Goal: Task Accomplishment & Management: Manage account settings

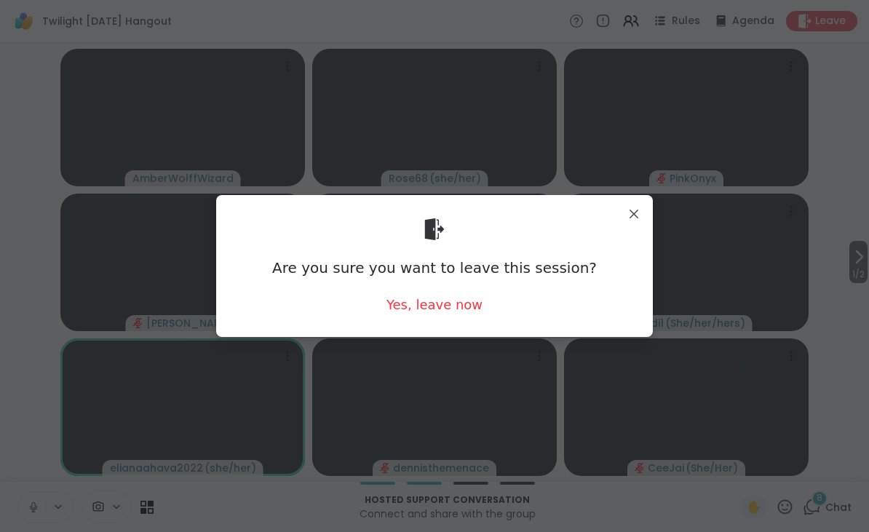
click at [445, 311] on div "Yes, leave now" at bounding box center [434, 304] width 96 height 18
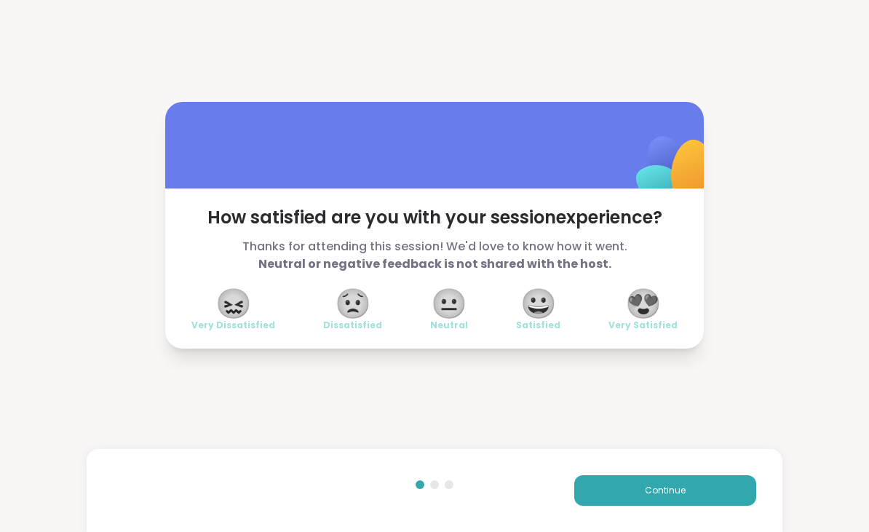
click at [658, 302] on span "😍" at bounding box center [643, 303] width 36 height 26
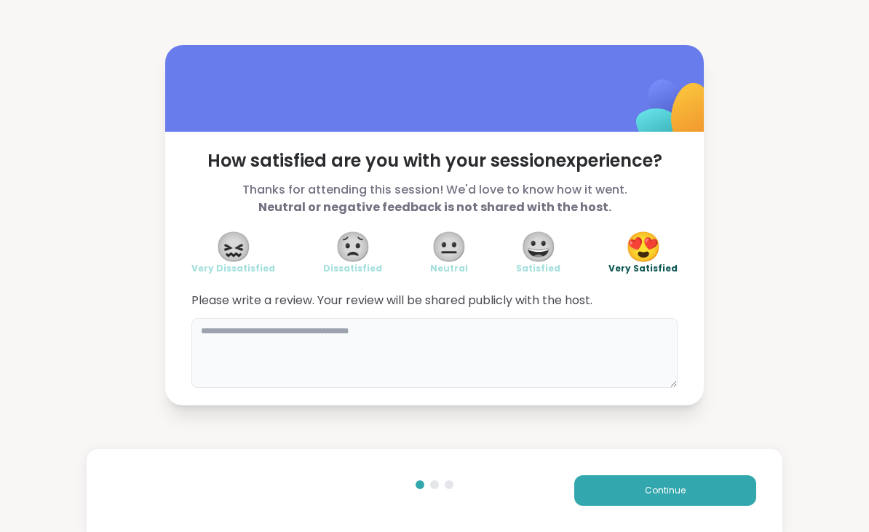
click at [354, 322] on textarea at bounding box center [434, 353] width 486 height 70
type textarea "**********"
click at [735, 486] on button "Continue" at bounding box center [665, 490] width 182 height 31
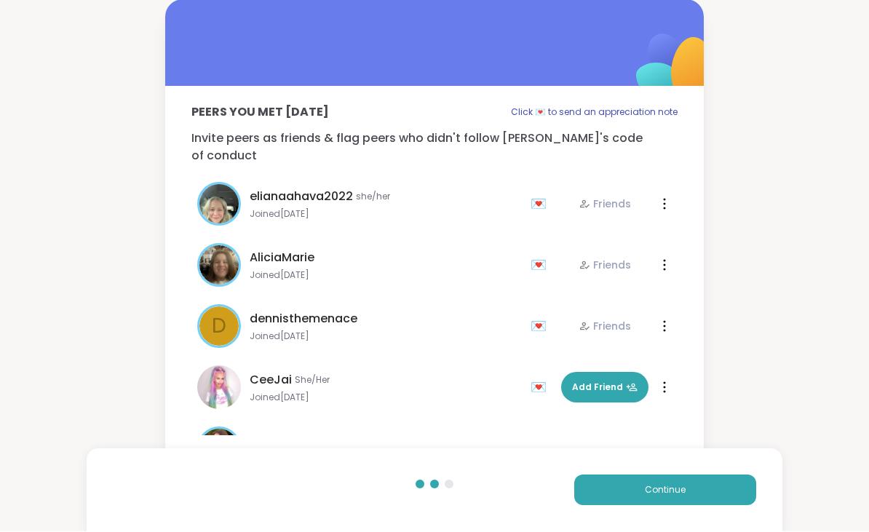
click at [726, 492] on button "Continue" at bounding box center [665, 490] width 182 height 31
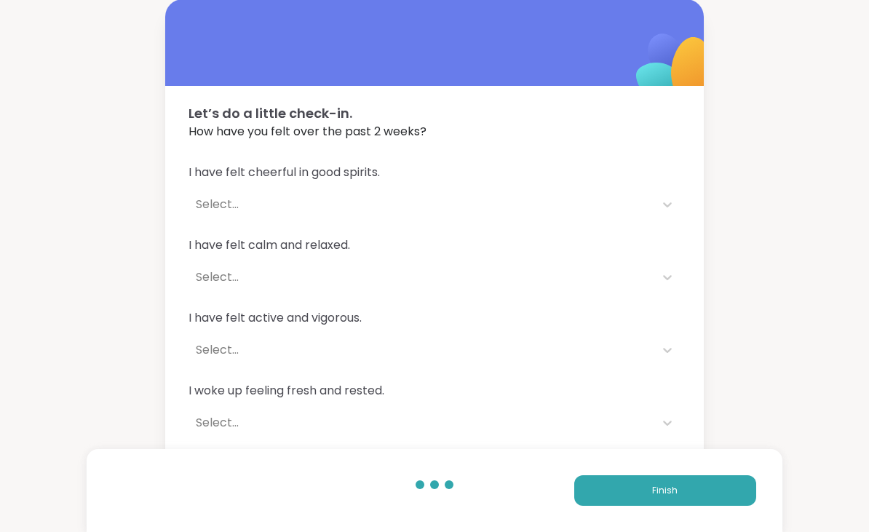
click at [714, 490] on button "Finish" at bounding box center [665, 490] width 182 height 31
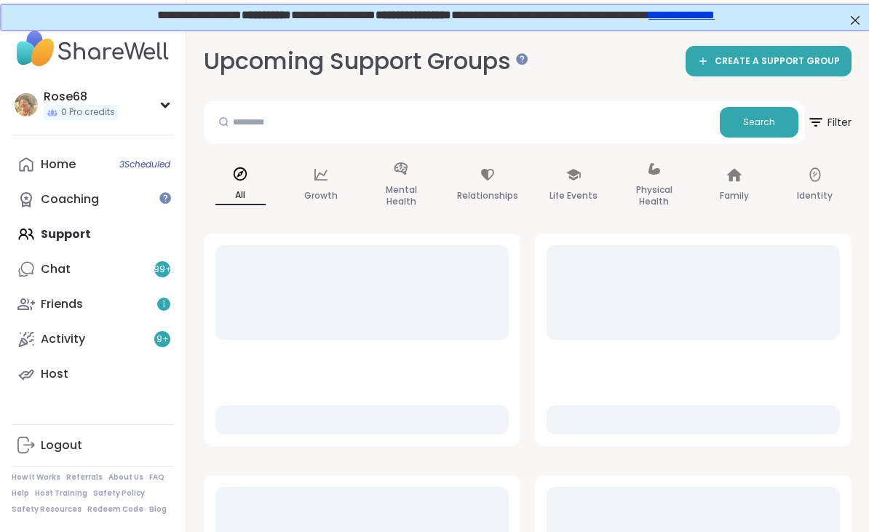
click at [53, 167] on div "Home 3 Scheduled" at bounding box center [58, 164] width 35 height 16
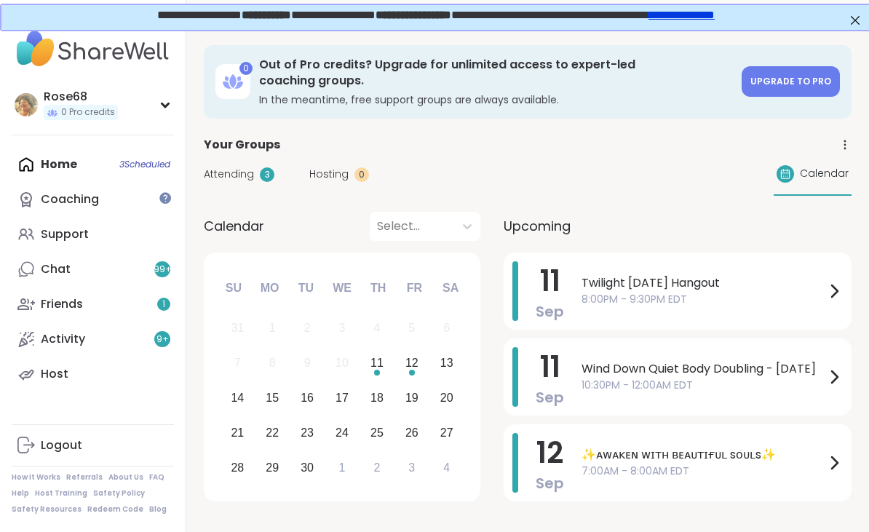
click at [613, 363] on span "Wind Down Quiet Body Doubling - [DATE]" at bounding box center [703, 368] width 244 height 17
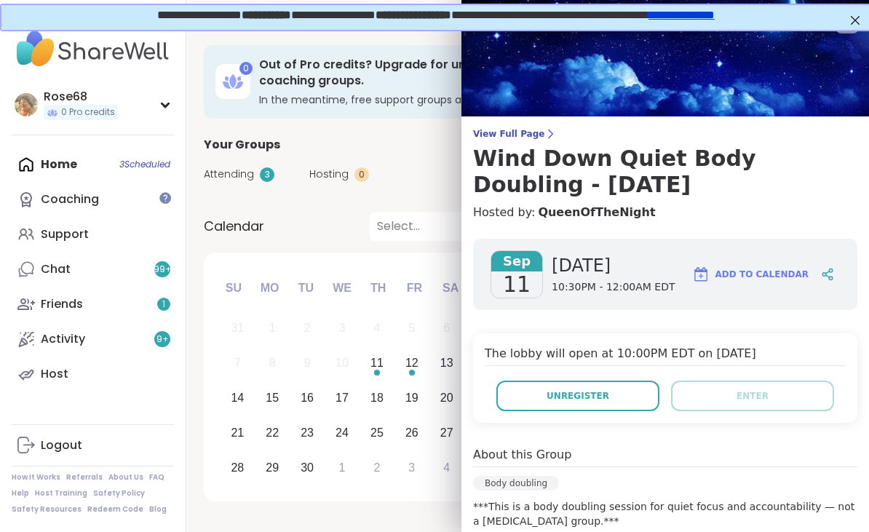
click at [574, 397] on span "Unregister" at bounding box center [577, 395] width 63 height 13
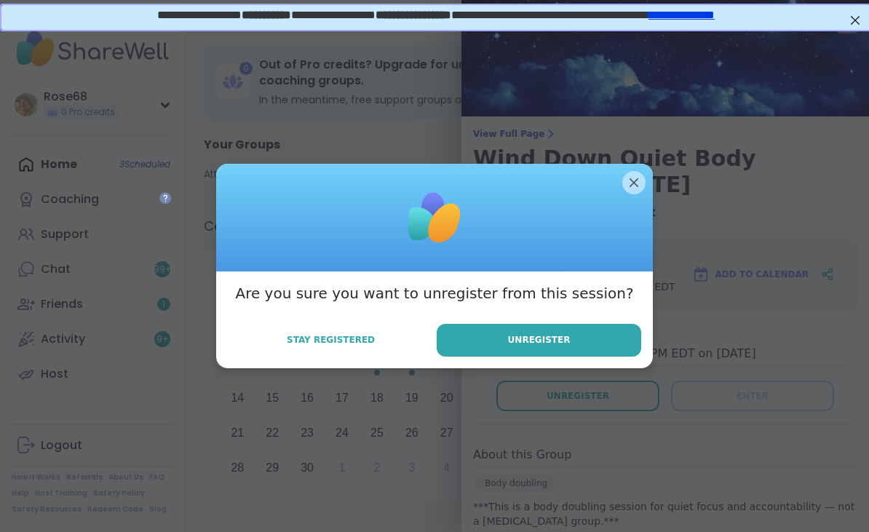
click at [513, 341] on span "Unregister" at bounding box center [539, 339] width 63 height 13
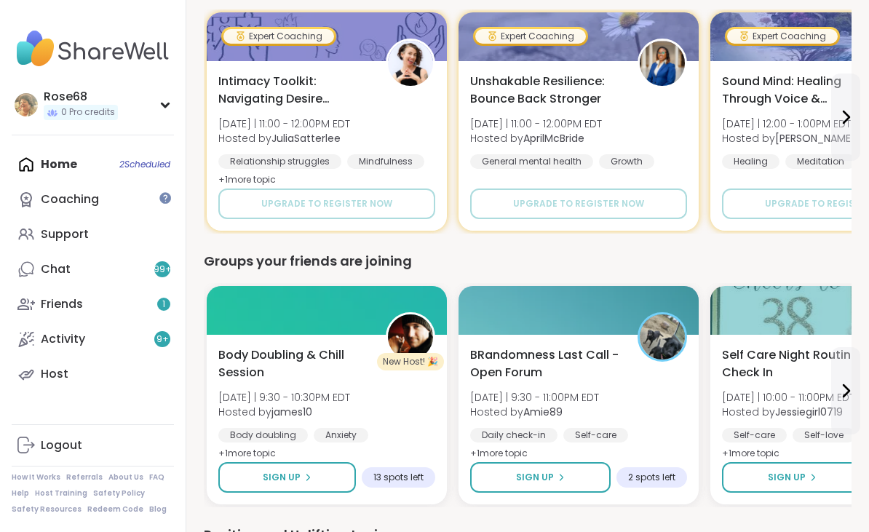
scroll to position [1123, 0]
